Goal: Navigation & Orientation: Find specific page/section

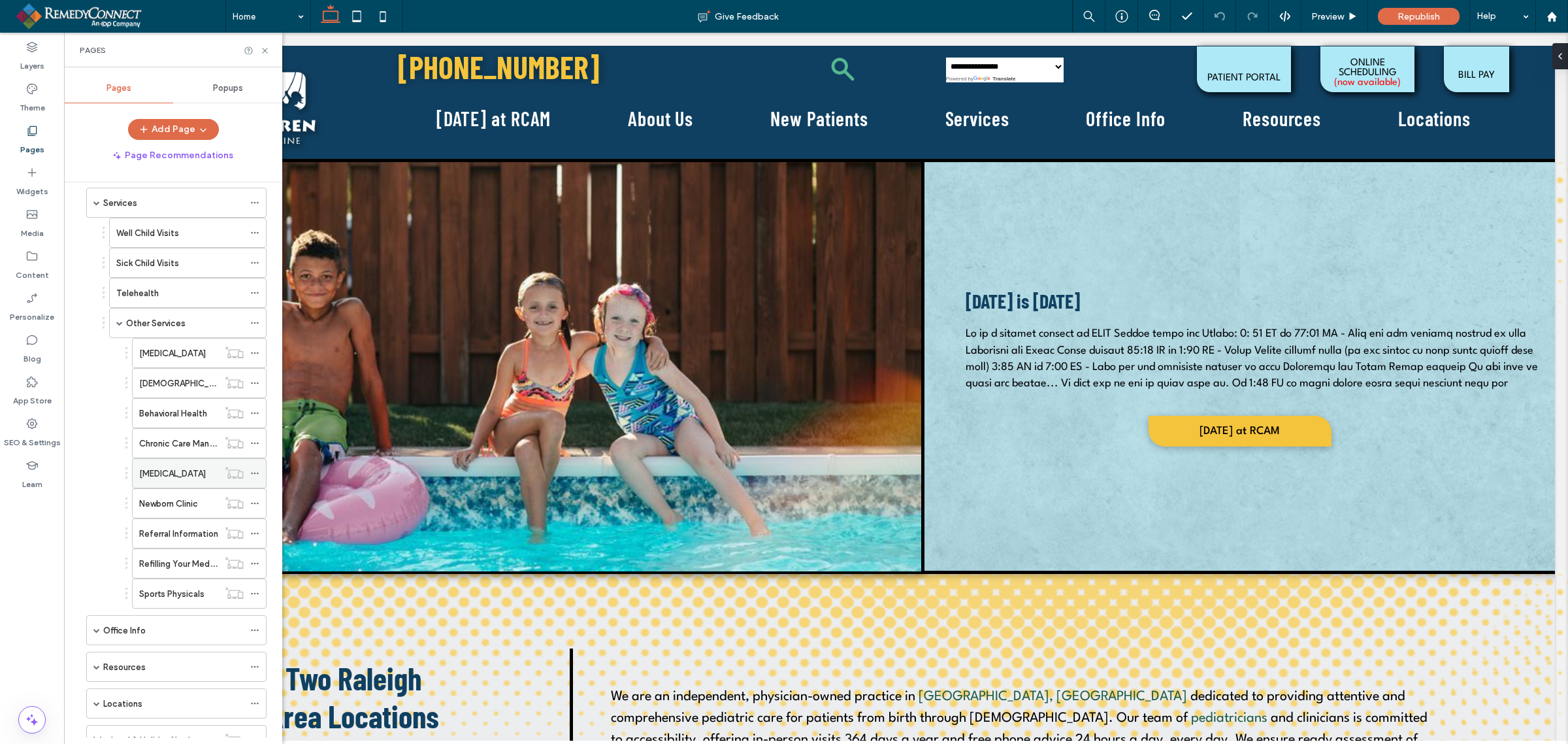
click at [256, 474] on use at bounding box center [255, 473] width 8 height 2
click at [204, 508] on div "Newborn Clinic" at bounding box center [179, 503] width 79 height 14
click at [150, 479] on label "[MEDICAL_DATA]" at bounding box center [172, 473] width 67 height 23
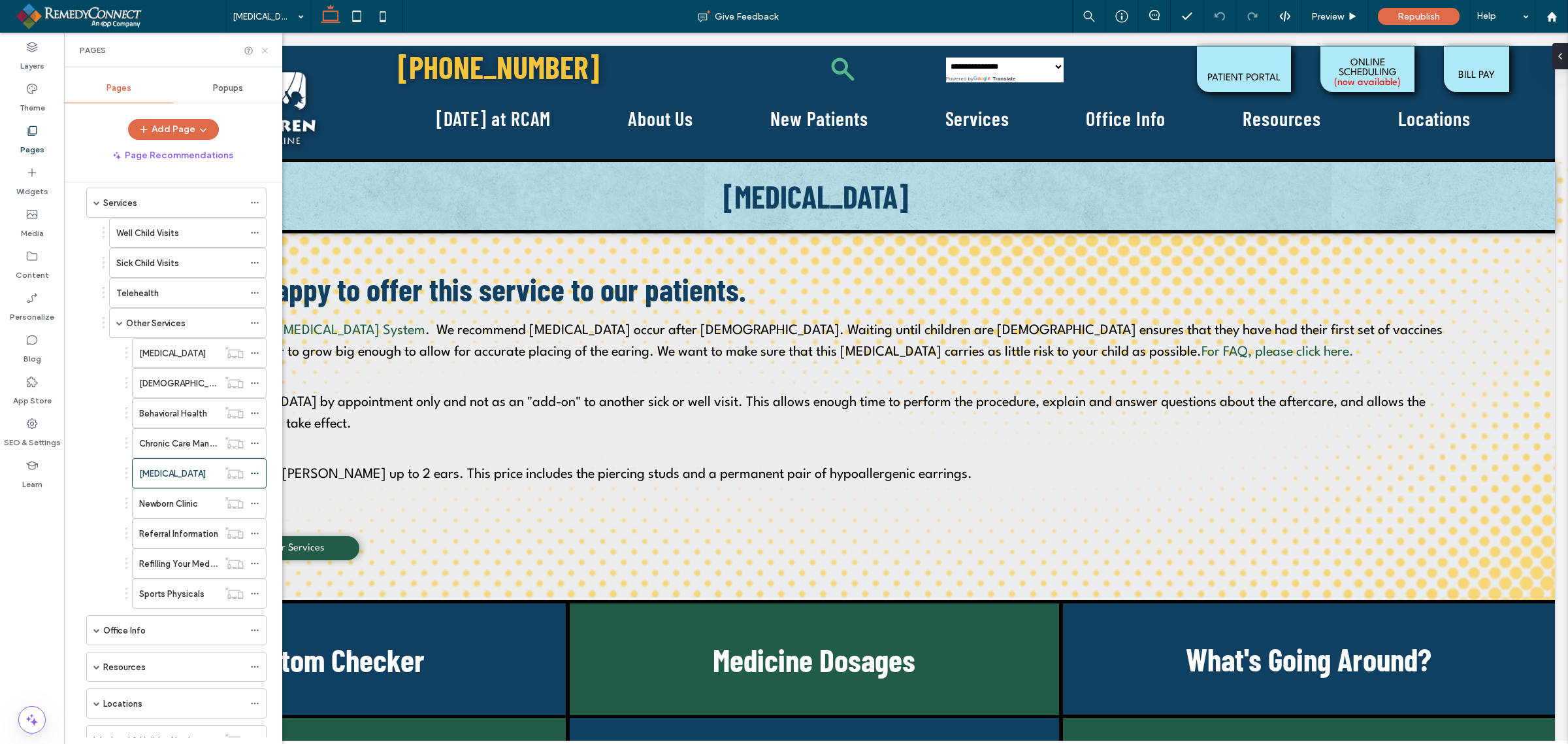
click at [267, 51] on icon at bounding box center [265, 51] width 9 height 9
